Goal: Communication & Community: Share content

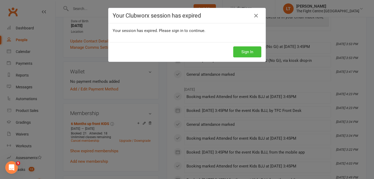
click at [247, 51] on button "Sign In" at bounding box center [247, 51] width 28 height 11
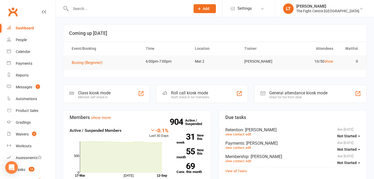
click at [177, 7] on input "text" at bounding box center [128, 8] width 118 height 7
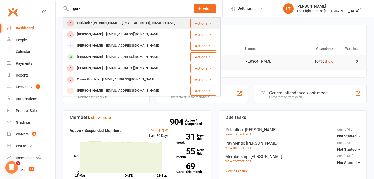
type input "gurk"
click at [125, 23] on div "[EMAIL_ADDRESS][DOMAIN_NAME]" at bounding box center [148, 23] width 56 height 8
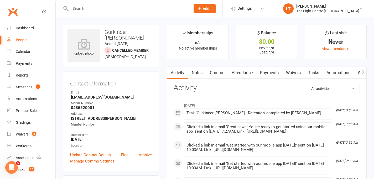
click at [139, 90] on div "Contact information Owner Email [EMAIL_ADDRESS][DOMAIN_NAME] Mobile Number [PHO…" at bounding box center [111, 122] width 96 height 100
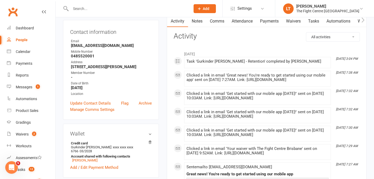
scroll to position [18, 0]
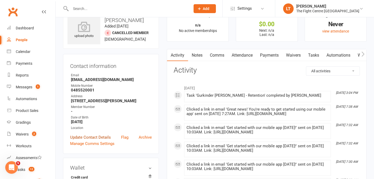
click at [105, 141] on link "Update Contact Details" at bounding box center [90, 137] width 41 height 6
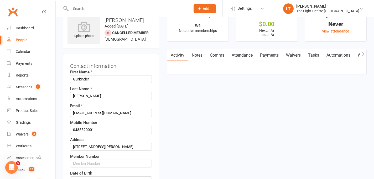
scroll to position [25, 0]
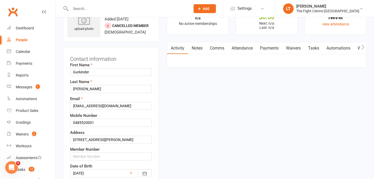
click at [119, 115] on div "Mobile Number [PHONE_NUMBER]" at bounding box center [111, 120] width 82 height 14
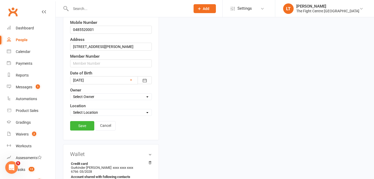
scroll to position [125, 0]
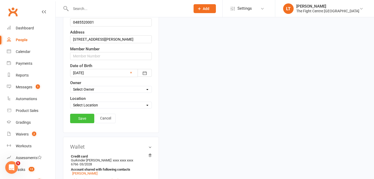
click at [80, 121] on link "Save" at bounding box center [82, 118] width 24 height 9
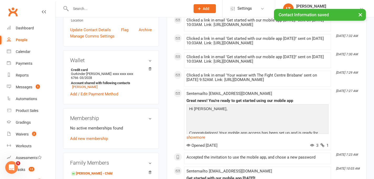
scroll to position [205, 0]
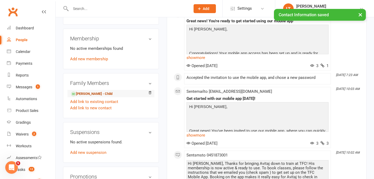
click at [85, 93] on link "[PERSON_NAME] - Child" at bounding box center [91, 94] width 41 height 6
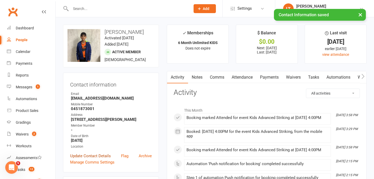
click at [91, 159] on link "Update Contact Details" at bounding box center [90, 156] width 41 height 6
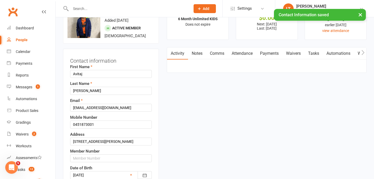
scroll to position [25, 0]
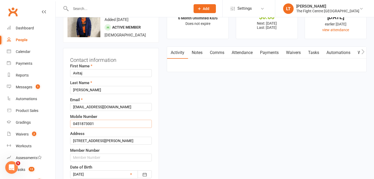
drag, startPoint x: 102, startPoint y: 123, endPoint x: 58, endPoint y: 123, distance: 44.3
click at [117, 132] on div "Address [STREET_ADDRESS][PERSON_NAME]" at bounding box center [111, 138] width 82 height 14
click at [118, 125] on input "0485520001" at bounding box center [111, 124] width 82 height 8
type input "0485520001"
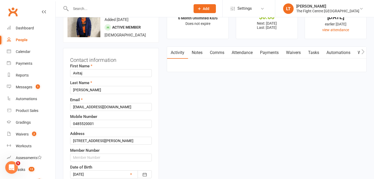
click at [136, 115] on div "Mobile Number [PHONE_NUMBER]" at bounding box center [111, 121] width 82 height 14
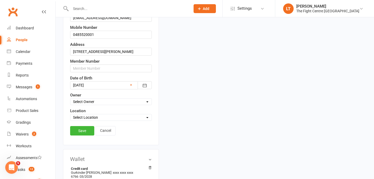
scroll to position [187, 0]
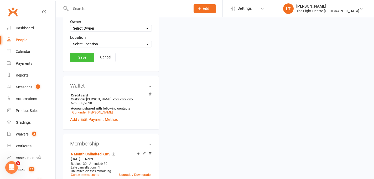
click at [87, 54] on link "Save" at bounding box center [82, 57] width 24 height 9
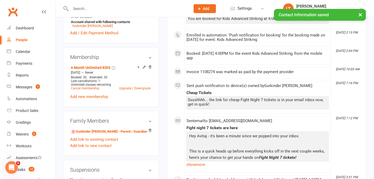
click at [361, 11] on button "×" at bounding box center [359, 14] width 9 height 11
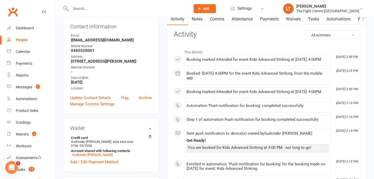
scroll to position [2, 0]
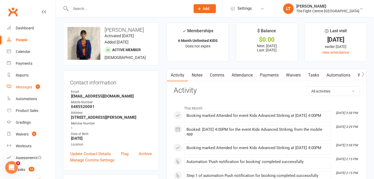
click at [29, 87] on div "Messages" at bounding box center [24, 87] width 17 height 4
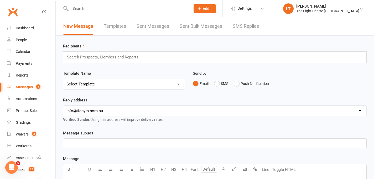
click at [29, 87] on div "Messages" at bounding box center [24, 87] width 17 height 4
click at [22, 72] on link "Reports" at bounding box center [31, 76] width 49 height 12
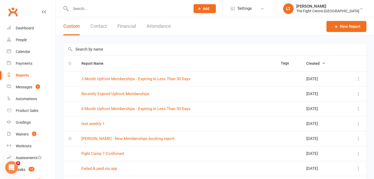
click at [156, 45] on input "text" at bounding box center [214, 49] width 303 height 12
click at [156, 45] on input "new" at bounding box center [214, 49] width 303 height 12
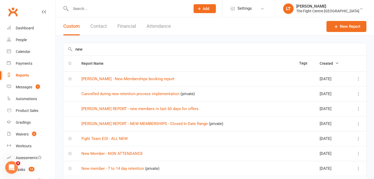
type input "new"
click at [140, 76] on td "[PERSON_NAME] - New Memberships booking report" at bounding box center [186, 78] width 218 height 15
click at [137, 78] on link "[PERSON_NAME] - New Memberships booking report" at bounding box center [127, 79] width 93 height 5
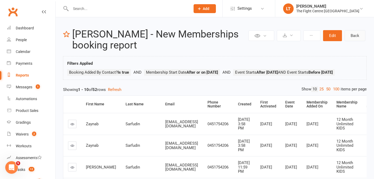
click at [358, 35] on link "Back" at bounding box center [354, 35] width 21 height 11
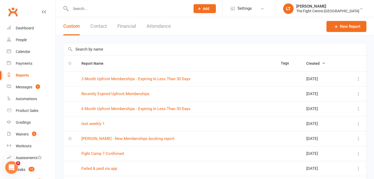
click at [164, 51] on input "text" at bounding box center [214, 49] width 303 height 12
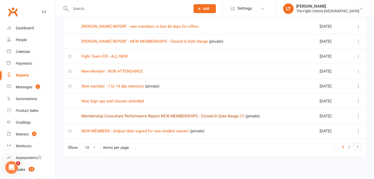
scroll to position [31, 0]
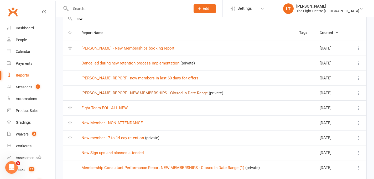
type input "new"
click at [131, 92] on link "[PERSON_NAME] REPORT - NEW MEMBERSHIPS - Closed In Date Range" at bounding box center [144, 93] width 126 height 5
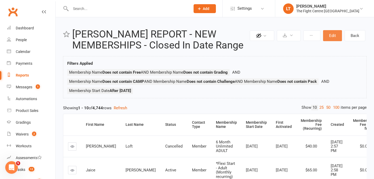
click at [335, 33] on button "Edit" at bounding box center [332, 35] width 19 height 11
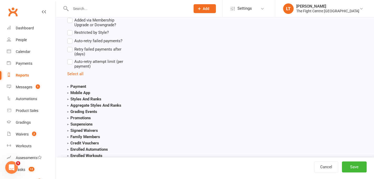
scroll to position [1130, 0]
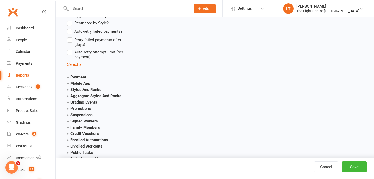
click at [79, 75] on strong "Payment" at bounding box center [76, 77] width 19 height 5
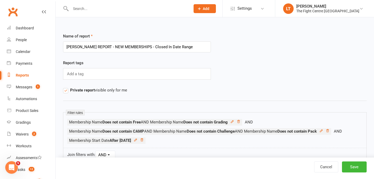
scroll to position [47, 0]
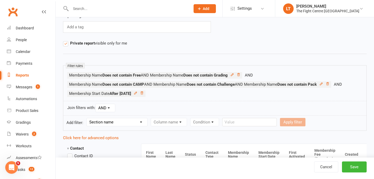
click at [121, 125] on select "Section name Contact Attendance Aggregate Payment Booking Waitlist Attendees Ca…" at bounding box center [117, 122] width 61 height 8
select select "0"
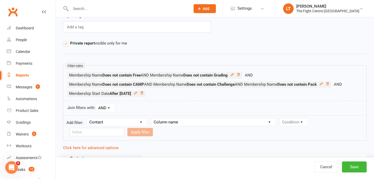
click at [169, 121] on select "Column name Contact Type First Name Last Name Full Name Email Phone Number Addr…" at bounding box center [213, 122] width 125 height 8
select select "7"
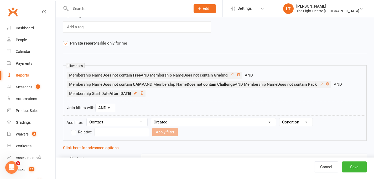
click at [294, 118] on div "Condition Is Is not Before After Before or on After or on Is blank Is not blank" at bounding box center [296, 122] width 34 height 8
click at [292, 123] on select "Condition Is Is not Before After Before or on After or on Is blank Is not blank" at bounding box center [295, 122] width 33 height 8
select select "3"
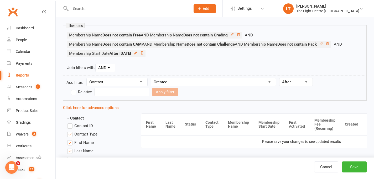
click at [102, 92] on input "text" at bounding box center [121, 92] width 55 height 8
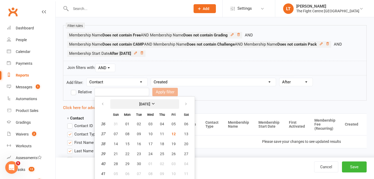
click at [165, 103] on button "[DATE]" at bounding box center [144, 103] width 69 height 9
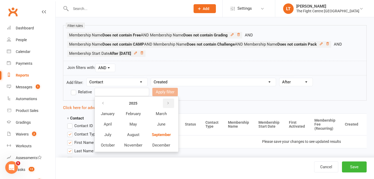
click at [165, 103] on button "button" at bounding box center [168, 103] width 11 height 9
click at [134, 115] on span "February" at bounding box center [133, 114] width 15 height 5
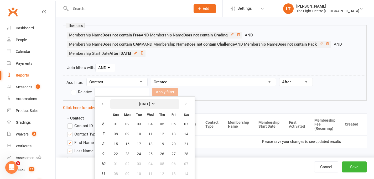
click at [150, 105] on strong "[DATE]" at bounding box center [144, 104] width 11 height 4
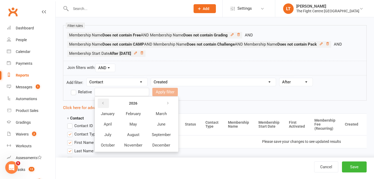
click at [100, 103] on button "button" at bounding box center [103, 103] width 11 height 9
click at [127, 114] on span "February" at bounding box center [133, 114] width 15 height 5
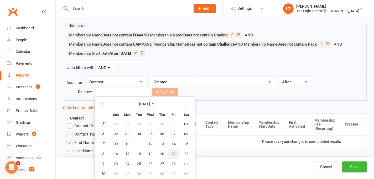
click at [174, 156] on button "21" at bounding box center [173, 153] width 11 height 9
type input "[DATE]"
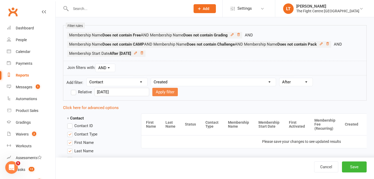
click at [152, 94] on button "Apply filter" at bounding box center [164, 92] width 25 height 8
select select
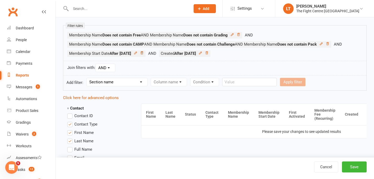
click at [143, 54] on icon at bounding box center [141, 52] width 3 height 3
click at [240, 35] on icon at bounding box center [238, 35] width 4 height 4
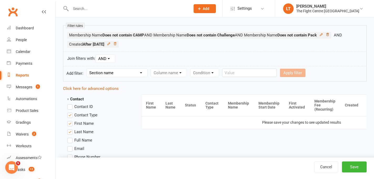
click at [329, 34] on icon at bounding box center [327, 35] width 4 height 4
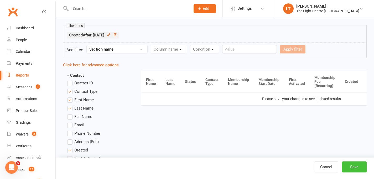
click at [360, 164] on button "Save" at bounding box center [354, 167] width 25 height 11
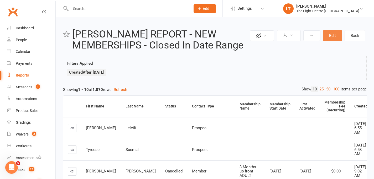
click at [331, 37] on button "Edit" at bounding box center [332, 35] width 19 height 11
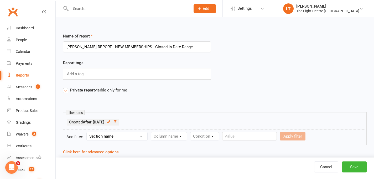
click at [130, 139] on select "Section name Contact Attendance Aggregate Payment Booking Waitlist Attendees Ca…" at bounding box center [117, 137] width 61 height 8
select select "10"
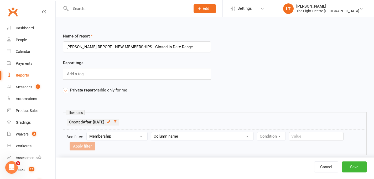
click at [173, 137] on select "Column name Membership ID Membership Name Membership Category Membership Start …" at bounding box center [202, 137] width 102 height 8
select select "29"
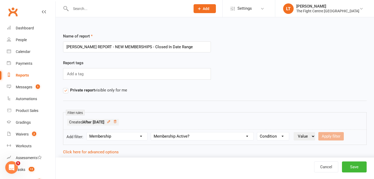
click at [263, 138] on select "Condition Is Is not Is blank Is not blank" at bounding box center [273, 137] width 32 height 8
select select "0"
click at [300, 133] on select "Value Yes No" at bounding box center [304, 136] width 22 height 8
select select "true"
click at [336, 134] on button "Apply filter" at bounding box center [330, 136] width 25 height 8
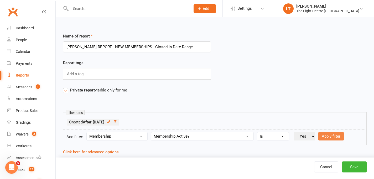
select select
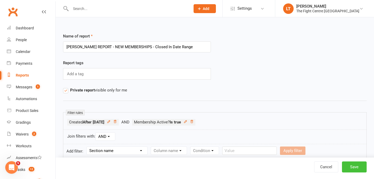
click at [359, 166] on button "Save" at bounding box center [354, 167] width 25 height 11
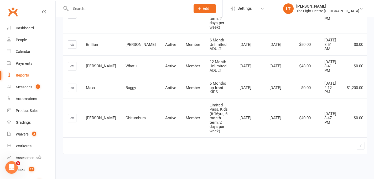
scroll to position [287, 0]
click at [182, 139] on td "« 1 2 3 4 5 6 7 … 37 »" at bounding box center [250, 146] width 375 height 17
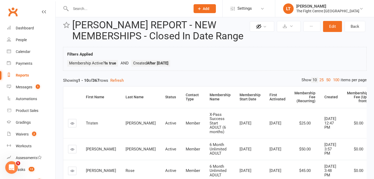
scroll to position [0, 0]
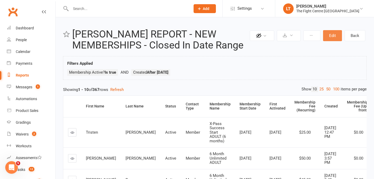
click at [328, 37] on button "Edit" at bounding box center [332, 35] width 19 height 11
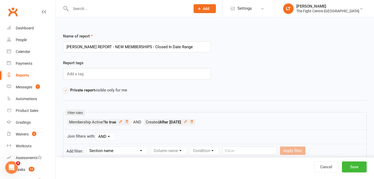
drag, startPoint x: 180, startPoint y: 46, endPoint x: 139, endPoint y: 45, distance: 41.5
click at [139, 45] on input "[PERSON_NAME] REPORT - NEW MEMBERSHIPS - Closed In Date Range" at bounding box center [137, 46] width 148 height 11
click at [66, 91] on label "Private report visible only for me" at bounding box center [95, 90] width 64 height 6
click at [66, 87] on input "Private report visible only for me" at bounding box center [64, 87] width 3 height 0
drag, startPoint x: 190, startPoint y: 45, endPoint x: 139, endPoint y: 46, distance: 51.2
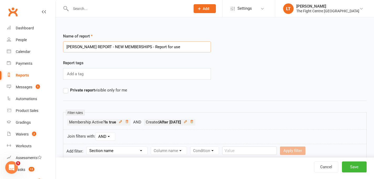
click at [139, 46] on input "[PERSON_NAME] REPORT - NEW MEMBERSHIPS - Report for use" at bounding box center [137, 46] width 148 height 11
type input "[PERSON_NAME] REPORT - NEW MEMBERSHIPS - Multiuse"
click at [357, 168] on button "Save" at bounding box center [354, 167] width 25 height 11
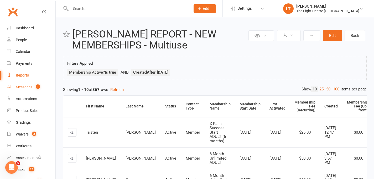
click at [23, 86] on div "Messages" at bounding box center [24, 87] width 17 height 4
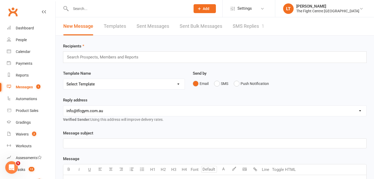
click at [169, 60] on div "Search Prospects, Members and Reports" at bounding box center [214, 57] width 303 height 12
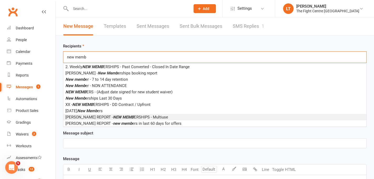
type input "new memb"
click at [135, 117] on span "[PERSON_NAME] REPORT - NEW MEMB ERSHIPS - Multiuse" at bounding box center [116, 117] width 103 height 5
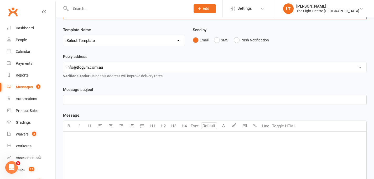
scroll to position [52, 0]
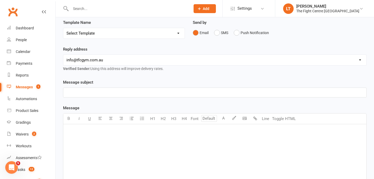
click at [110, 65] on div "[EMAIL_ADDRESS][DOMAIN_NAME] [EMAIL_ADDRESS][DOMAIN_NAME] [PERSON_NAME][EMAIL_A…" at bounding box center [214, 60] width 303 height 11
click at [111, 61] on select "[EMAIL_ADDRESS][DOMAIN_NAME] [EMAIL_ADDRESS][DOMAIN_NAME] [PERSON_NAME][EMAIL_A…" at bounding box center [214, 60] width 303 height 10
select select "2"
click at [97, 92] on p "﻿" at bounding box center [214, 92] width 297 height 6
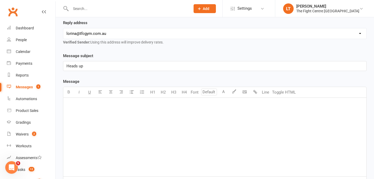
click at [80, 114] on div "﻿" at bounding box center [214, 137] width 303 height 79
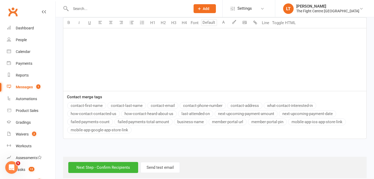
scroll to position [171, 0]
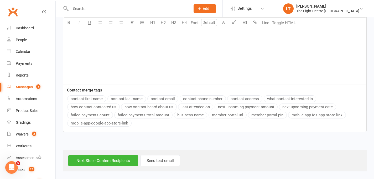
click at [101, 98] on button "contact-first-name" at bounding box center [86, 99] width 39 height 7
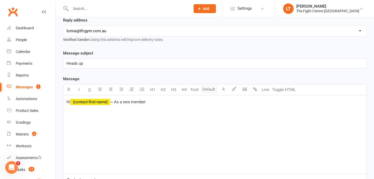
scroll to position [115, 0]
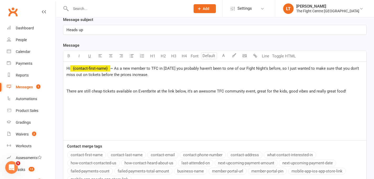
click at [142, 89] on span "There are still cheap tickets available on Eventbrite at the link below, it's a…" at bounding box center [205, 91] width 279 height 5
click at [347, 88] on p "There are still cheap tickets available on Eventbrite at the link below, it's a…" at bounding box center [214, 91] width 297 height 6
drag, startPoint x: 185, startPoint y: 99, endPoint x: 96, endPoint y: 96, distance: 89.5
click at [96, 96] on p "There are still cheap tickets available on Eventbrite at the link below, it's a…" at bounding box center [214, 94] width 297 height 13
drag, startPoint x: 199, startPoint y: 72, endPoint x: 199, endPoint y: 78, distance: 6.3
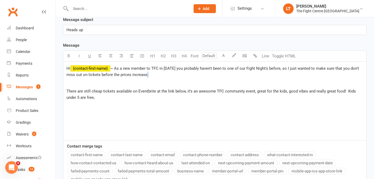
click at [199, 78] on div "Hi ﻿ {contact-first-name} ~ As a new member to TFC in [DATE] you probably haven…" at bounding box center [214, 101] width 303 height 79
click at [105, 96] on p "There are still cheap tickets available on Eventbrite at the link below, it's a…" at bounding box center [214, 94] width 297 height 13
click at [234, 103] on div "Hi ﻿ {contact-first-name} ~ As a new member to TFC in [DATE] you probably haven…" at bounding box center [214, 101] width 303 height 79
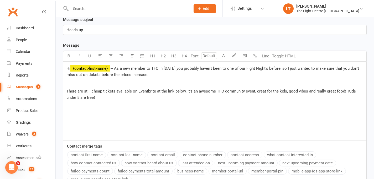
click at [344, 90] on span "There are still cheap tickets available on Eventbrite at the link below, it's a…" at bounding box center [211, 94] width 290 height 11
click at [100, 95] on p "There are still cheap tickets available on Eventbrite at the link below, it's a…" at bounding box center [214, 94] width 297 height 13
drag, startPoint x: 140, startPoint y: 97, endPoint x: 99, endPoint y: 97, distance: 41.7
click at [99, 97] on p "There are still cheap tickets available on Eventbrite at the link below, it's a…" at bounding box center [214, 94] width 297 height 13
drag, startPoint x: 89, startPoint y: 29, endPoint x: 52, endPoint y: 26, distance: 37.2
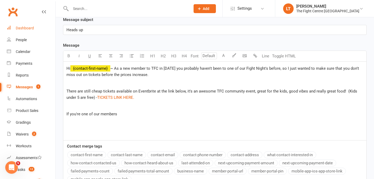
click at [52, 26] on ui-view "Prospect Member Non-attending contact Class / event Appointment Grading event T…" at bounding box center [187, 57] width 374 height 342
click at [103, 118] on div "Hi ﻿ {contact-first-name} ~ As a new member to TFC in [DATE] you probably haven…" at bounding box center [214, 101] width 303 height 79
click at [123, 113] on p "If you're one of our members" at bounding box center [214, 114] width 297 height 6
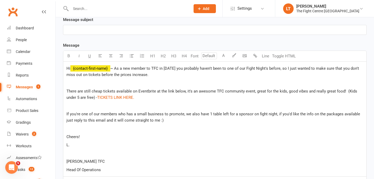
click at [123, 113] on span "If you're one of our members who has a small business to promote, we also have …" at bounding box center [213, 117] width 294 height 11
drag, startPoint x: 104, startPoint y: 172, endPoint x: 60, endPoint y: 162, distance: 45.7
click at [60, 162] on div "Message subject ﻿ Message Select image from library U H1 H2 H3 H4 Font A Line T…" at bounding box center [214, 124] width 311 height 215
click at [68, 57] on icon "button" at bounding box center [69, 56] width 4 height 4
click at [115, 171] on p "Head Of Operations" at bounding box center [214, 170] width 297 height 6
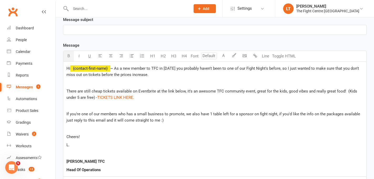
scroll to position [204, 0]
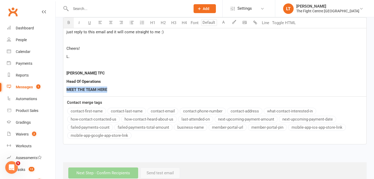
drag, startPoint x: 114, startPoint y: 87, endPoint x: 65, endPoint y: 88, distance: 49.1
click at [65, 88] on div "Hi ﻿ {contact-first-name} ~ As a new member to TFC in [DATE] you probably haven…" at bounding box center [214, 34] width 303 height 123
click at [67, 72] on span "[PERSON_NAME] TFC" at bounding box center [85, 73] width 38 height 5
click at [119, 91] on p "﻿ $ MEET THE TEAM HERE $ ﻿" at bounding box center [214, 90] width 297 height 6
click at [155, 81] on p "Head Of Operations" at bounding box center [214, 81] width 297 height 6
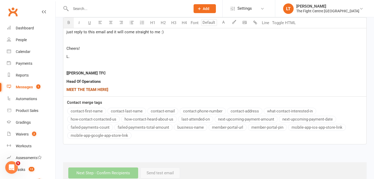
click at [91, 91] on span "MEET THE TEAM HERE]" at bounding box center [87, 89] width 42 height 5
click at [113, 87] on p "﻿ $ MEET THE TEAM HERE] $ ﻿" at bounding box center [214, 90] width 297 height 6
click at [107, 79] on p "Head Of Operations" at bounding box center [214, 81] width 297 height 6
click at [163, 64] on p "﻿" at bounding box center [214, 65] width 297 height 6
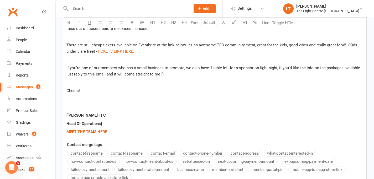
scroll to position [135, 0]
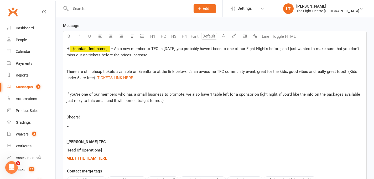
click at [120, 75] on p "There are still cheap tickets available on Eventbrite at the link below, it's a…" at bounding box center [214, 74] width 297 height 13
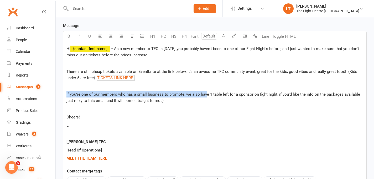
click at [206, 91] on p "If you're one of our members who has a small business to promote, we also have …" at bounding box center [214, 97] width 297 height 13
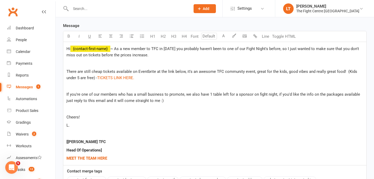
click at [144, 78] on p "There are still cheap tickets available on Eventbrite at the link below, it's a…" at bounding box center [214, 74] width 297 height 13
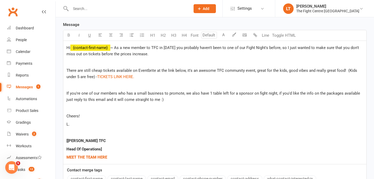
click at [313, 47] on span "~ As a new member to TFC in [DATE] you probably haven't been to one of our Figh…" at bounding box center [212, 50] width 293 height 11
click at [147, 55] on p "Hi ﻿ {contact-first-name} ~ As a new member to TFC in [DATE] you probably haven…" at bounding box center [214, 51] width 297 height 13
click at [150, 61] on p "﻿" at bounding box center [214, 62] width 297 height 6
click at [150, 65] on div "Hi ﻿ {contact-first-name} ~ As a new member to TFC in [DATE] you probably haven…" at bounding box center [214, 102] width 303 height 123
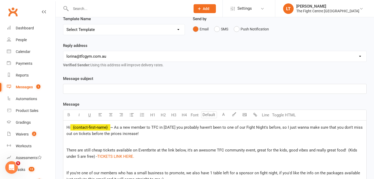
scroll to position [118, 0]
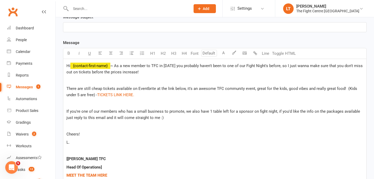
click at [126, 28] on p "﻿" at bounding box center [214, 27] width 297 height 6
click at [163, 92] on p "There are still cheap tickets available on Eventbrite at the link below, it's a…" at bounding box center [214, 92] width 297 height 13
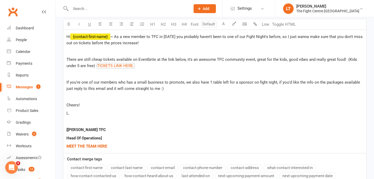
scroll to position [216, 0]
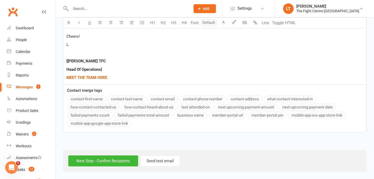
click at [163, 94] on div "Contact merge tags contact-first-name contact-last-name contact-email contact-p…" at bounding box center [214, 107] width 303 height 41
click at [154, 162] on button "Send test email" at bounding box center [159, 161] width 39 height 11
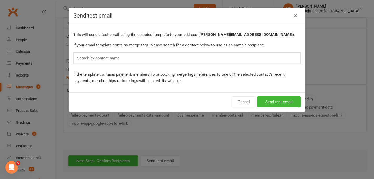
click at [121, 62] on div "Search by contact name" at bounding box center [186, 58] width 227 height 12
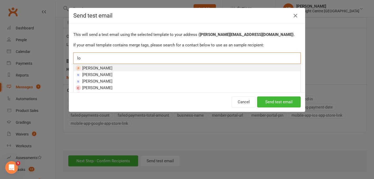
type input "l"
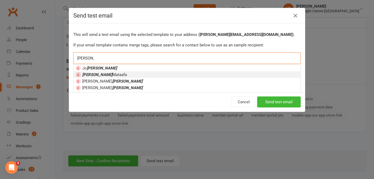
type input "[PERSON_NAME]"
click at [118, 77] on li "[PERSON_NAME]" at bounding box center [186, 74] width 227 height 7
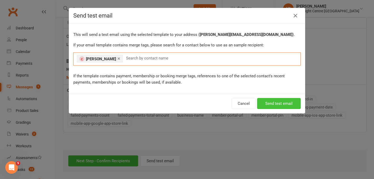
click at [286, 109] on button "Send test email" at bounding box center [279, 103] width 44 height 11
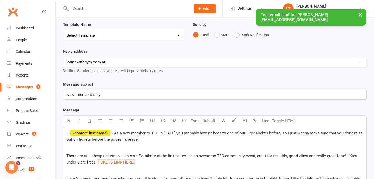
scroll to position [42, 0]
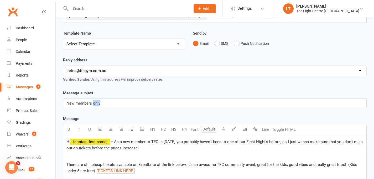
drag, startPoint x: 107, startPoint y: 104, endPoint x: 94, endPoint y: 103, distance: 13.4
click at [94, 103] on p "New members only" at bounding box center [214, 103] width 297 height 6
click at [161, 149] on p "Hi ﻿ {contact-first-name} ~ As a new member to TFC in [DATE] you probably haven…" at bounding box center [214, 145] width 297 height 13
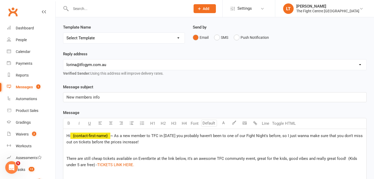
scroll to position [48, 0]
click at [105, 99] on p "New members info" at bounding box center [214, 97] width 297 height 6
click at [178, 149] on p "﻿" at bounding box center [214, 150] width 297 height 6
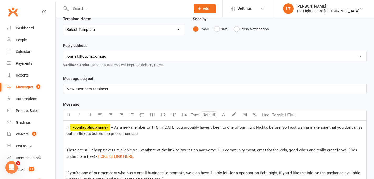
scroll to position [73, 0]
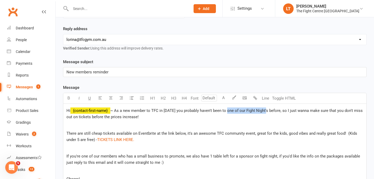
drag, startPoint x: 266, startPoint y: 112, endPoint x: 226, endPoint y: 112, distance: 39.9
click at [226, 112] on span "~ As a new member to TFC in [DATE] you probably haven't been to one of our Figh…" at bounding box center [214, 113] width 297 height 11
click at [278, 139] on p "There are still cheap tickets available on Eventbrite at the link below, it's a…" at bounding box center [214, 136] width 297 height 13
click at [303, 157] on span "If you're one of our members who has a small business to promote, we also have …" at bounding box center [213, 159] width 294 height 11
click at [202, 154] on span "If you're one of our members who has a small business to promote, we also have …" at bounding box center [213, 159] width 295 height 11
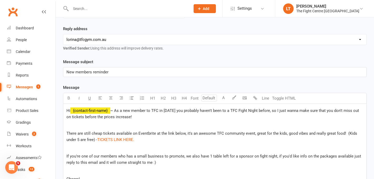
click at [253, 126] on p "﻿" at bounding box center [214, 125] width 297 height 6
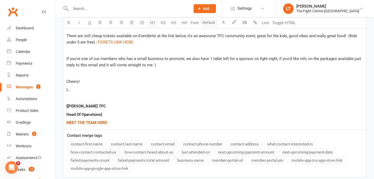
scroll to position [216, 0]
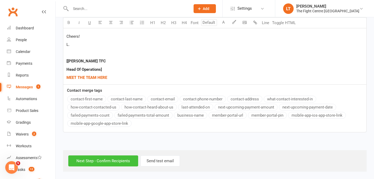
click at [97, 157] on input "Next Step - Confirm Recipients" at bounding box center [103, 161] width 70 height 11
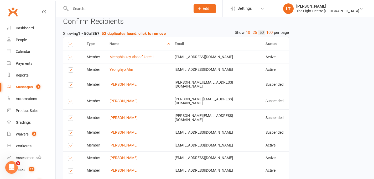
scroll to position [181, 0]
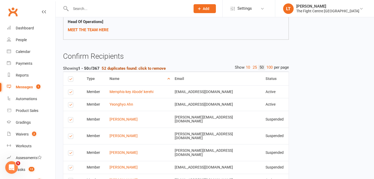
click at [142, 68] on strong "52 duplicates found: click to remove" at bounding box center [134, 68] width 64 height 5
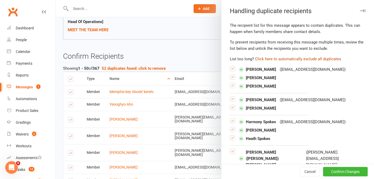
click at [302, 57] on button "Click here to automatically exclude all duplicates" at bounding box center [298, 59] width 86 height 6
click at [343, 174] on button "Confirm Changes" at bounding box center [345, 171] width 45 height 9
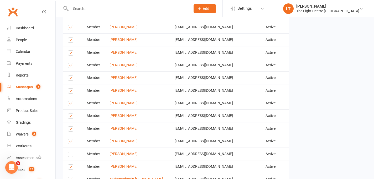
scroll to position [775, 0]
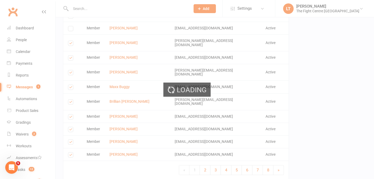
scroll to position [772, 0]
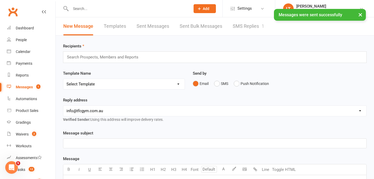
click at [358, 14] on button "×" at bounding box center [359, 14] width 9 height 11
